Goal: Task Accomplishment & Management: Use online tool/utility

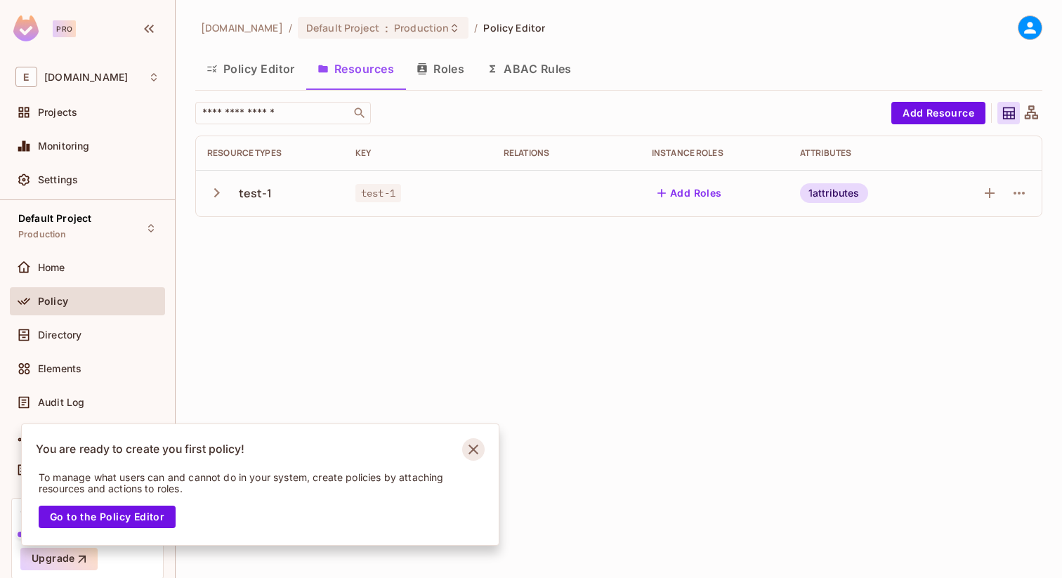
click at [476, 447] on icon "Notifications Alt+T" at bounding box center [473, 449] width 22 height 22
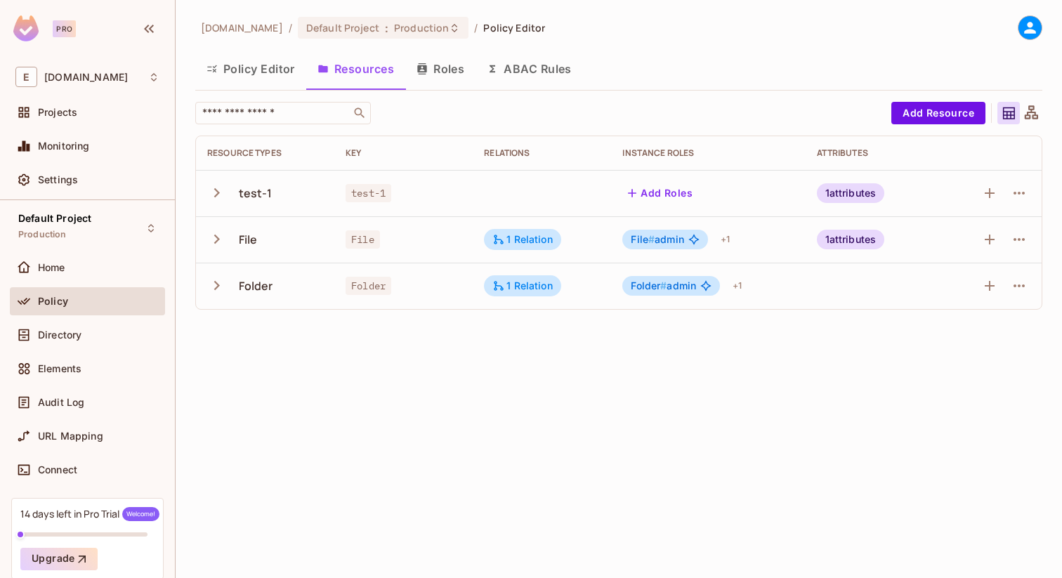
click at [265, 79] on button "Policy Editor" at bounding box center [250, 68] width 111 height 35
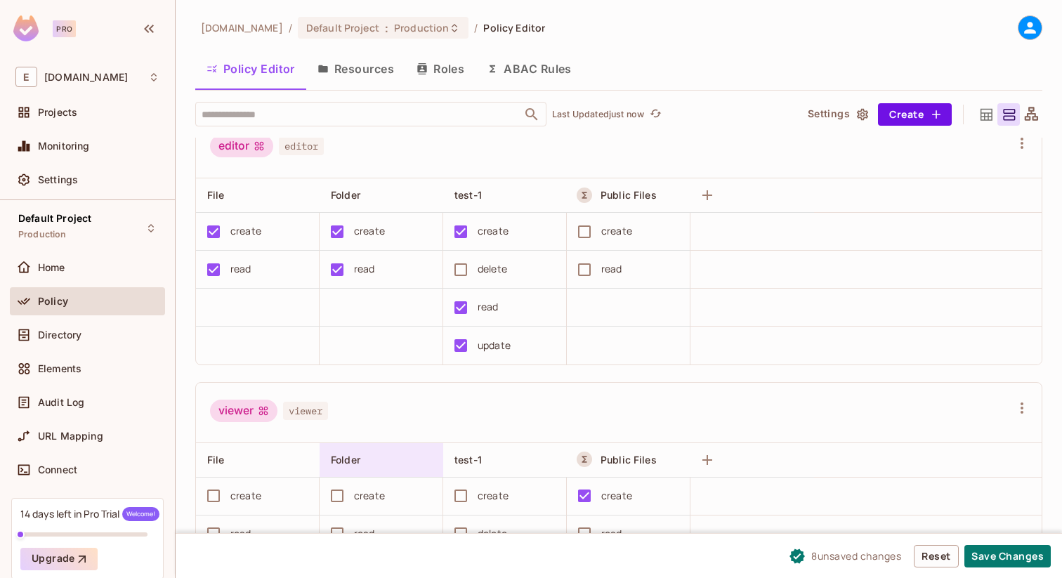
scroll to position [463, 0]
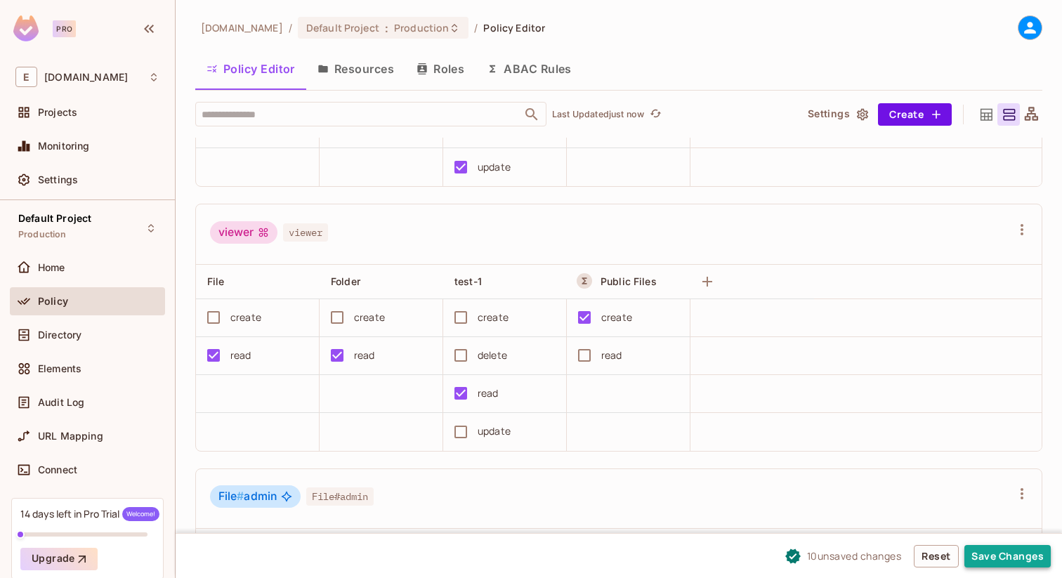
click at [1009, 556] on button "Save Changes" at bounding box center [1007, 556] width 86 height 22
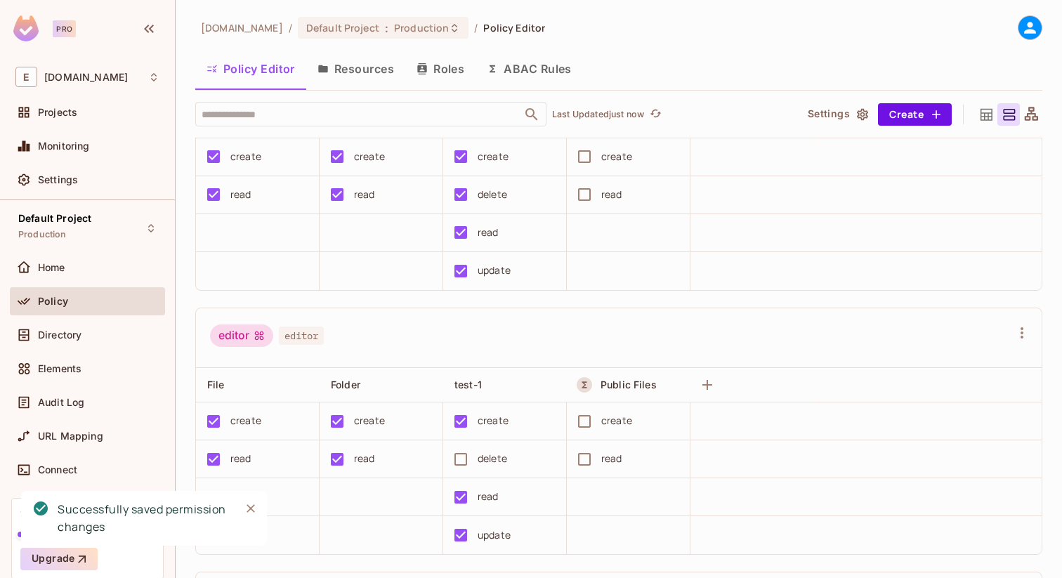
scroll to position [109, 0]
